Goal: Information Seeking & Learning: Learn about a topic

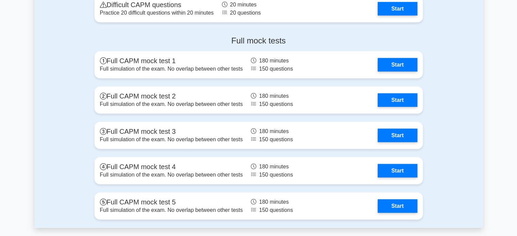
scroll to position [1784, 0]
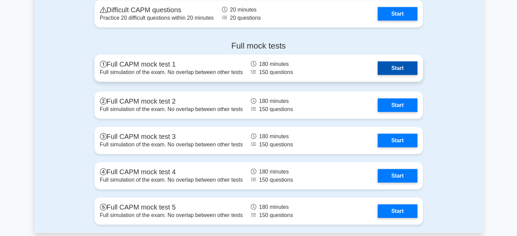
click at [409, 66] on link "Start" at bounding box center [397, 69] width 39 height 14
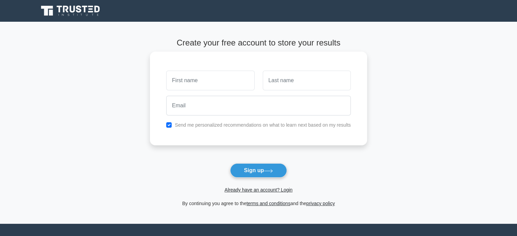
click at [197, 87] on input "text" at bounding box center [210, 81] width 88 height 20
click at [286, 189] on link "Already have an account? Login" at bounding box center [259, 189] width 68 height 5
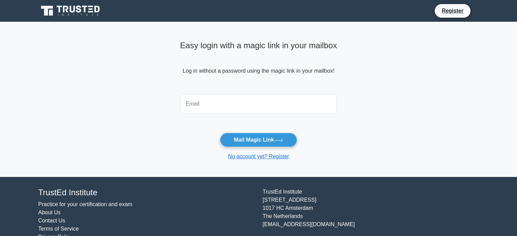
click at [195, 110] on input "email" at bounding box center [258, 104] width 157 height 20
click at [405, 140] on main "Easy login with a magic link in your mailbox Log in without a password using th…" at bounding box center [258, 99] width 517 height 155
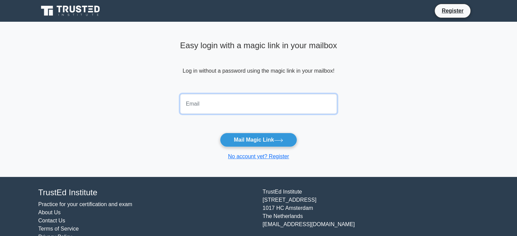
click at [224, 104] on input "email" at bounding box center [258, 104] width 157 height 20
type input "davudmehdi2001@gmail.com"
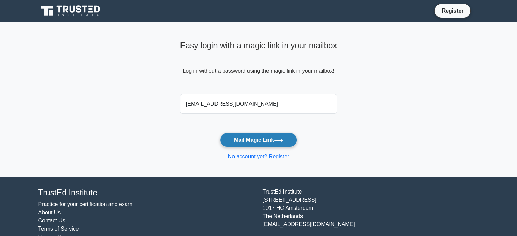
click at [247, 139] on button "Mail Magic Link" at bounding box center [258, 140] width 77 height 14
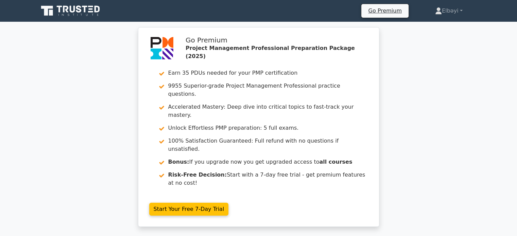
click at [70, 7] on icon at bounding box center [72, 9] width 5 height 7
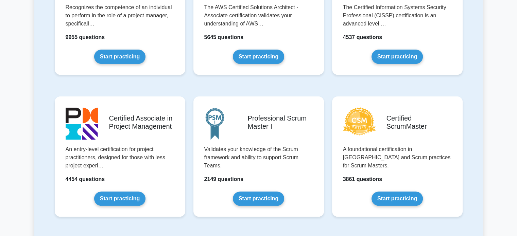
scroll to position [225, 0]
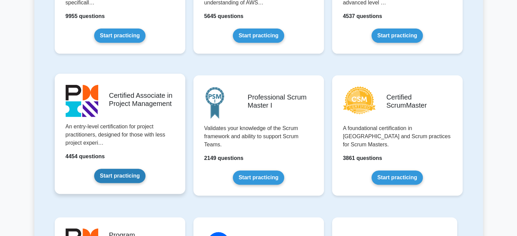
click at [132, 169] on link "Start practicing" at bounding box center [119, 176] width 51 height 14
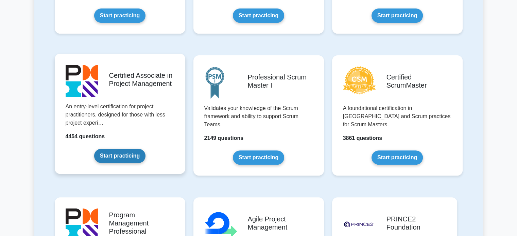
scroll to position [253, 0]
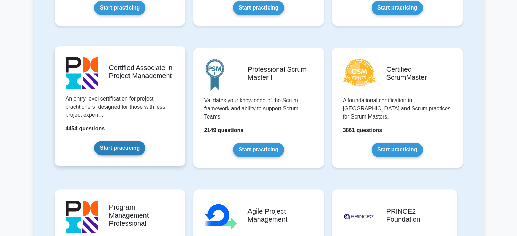
click at [127, 141] on link "Start practicing" at bounding box center [119, 148] width 51 height 14
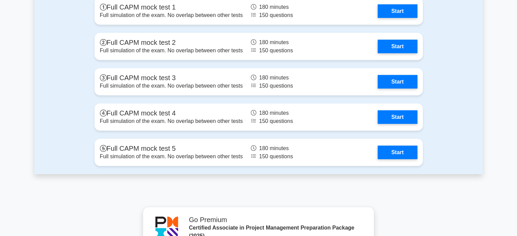
scroll to position [1975, 0]
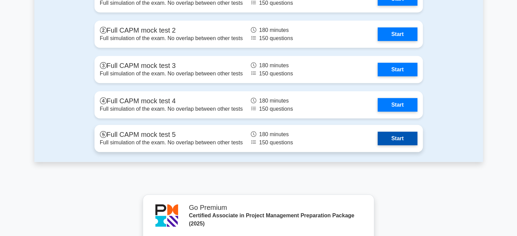
click at [396, 135] on link "Start" at bounding box center [397, 139] width 39 height 14
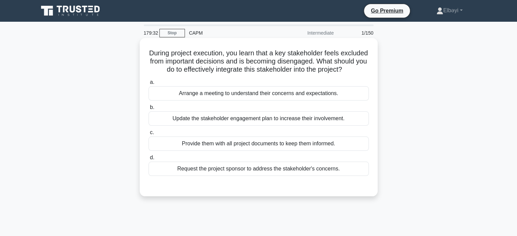
click at [284, 126] on div "Update the stakeholder engagement plan to increase their involvement." at bounding box center [259, 119] width 220 height 14
click at [149, 110] on input "b. Update the stakeholder engagement plan to increase their involvement." at bounding box center [149, 107] width 0 height 4
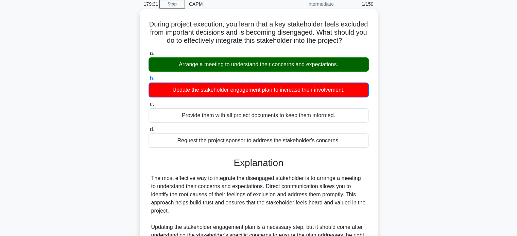
scroll to position [126, 0]
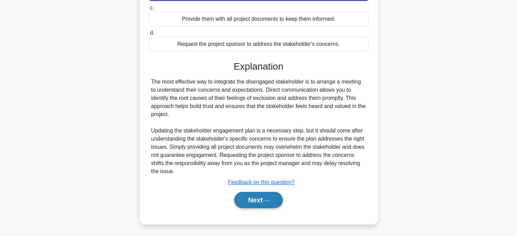
click at [264, 209] on button "Next" at bounding box center [258, 200] width 49 height 16
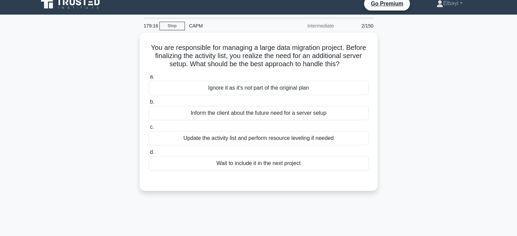
scroll to position [0, 0]
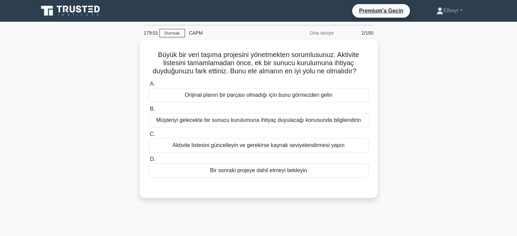
click at [442, 62] on div "Büyük bir veri taşıma projesini yönetmekten sorumlusunuz. Aktivite listesini ta…" at bounding box center [258, 123] width 449 height 167
click at [455, 9] on font "Elbəyi" at bounding box center [451, 10] width 15 height 6
click at [444, 36] on link "Ayarlar" at bounding box center [448, 37] width 54 height 11
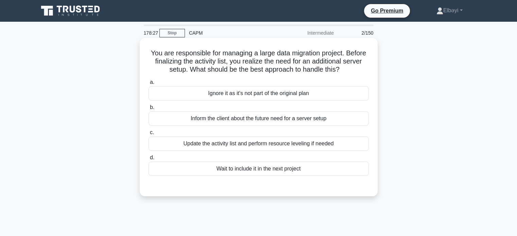
click at [345, 142] on div "Update the activity list and perform resource leveling if needed" at bounding box center [259, 144] width 220 height 14
click at [149, 135] on input "c. Update the activity list and perform resource leveling if needed" at bounding box center [149, 133] width 0 height 4
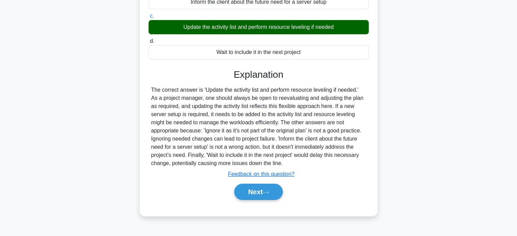
scroll to position [131, 0]
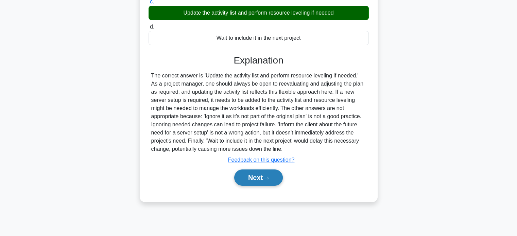
click at [265, 179] on icon at bounding box center [266, 179] width 6 height 4
